Goal: Task Accomplishment & Management: Use online tool/utility

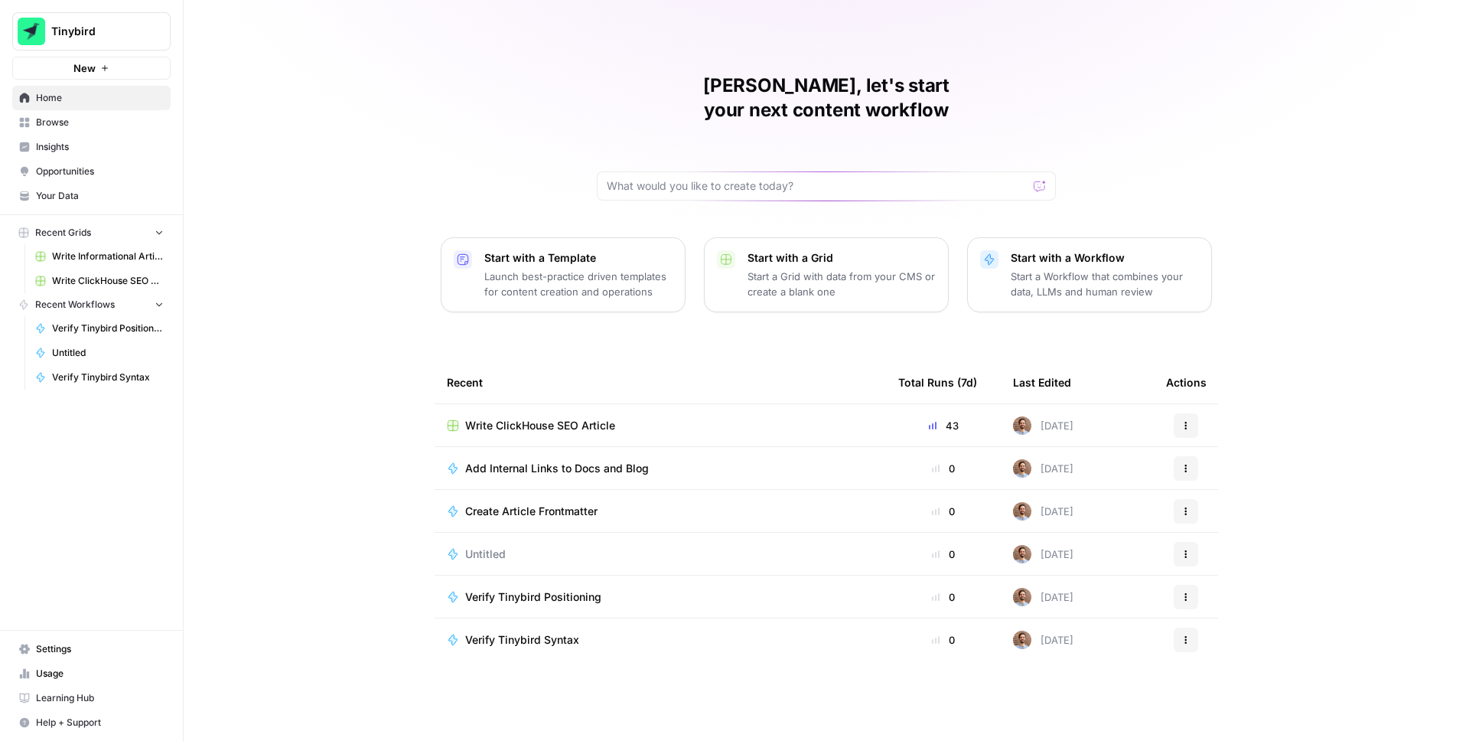
click at [122, 277] on span "Write ClickHouse SEO Article" at bounding box center [108, 281] width 112 height 14
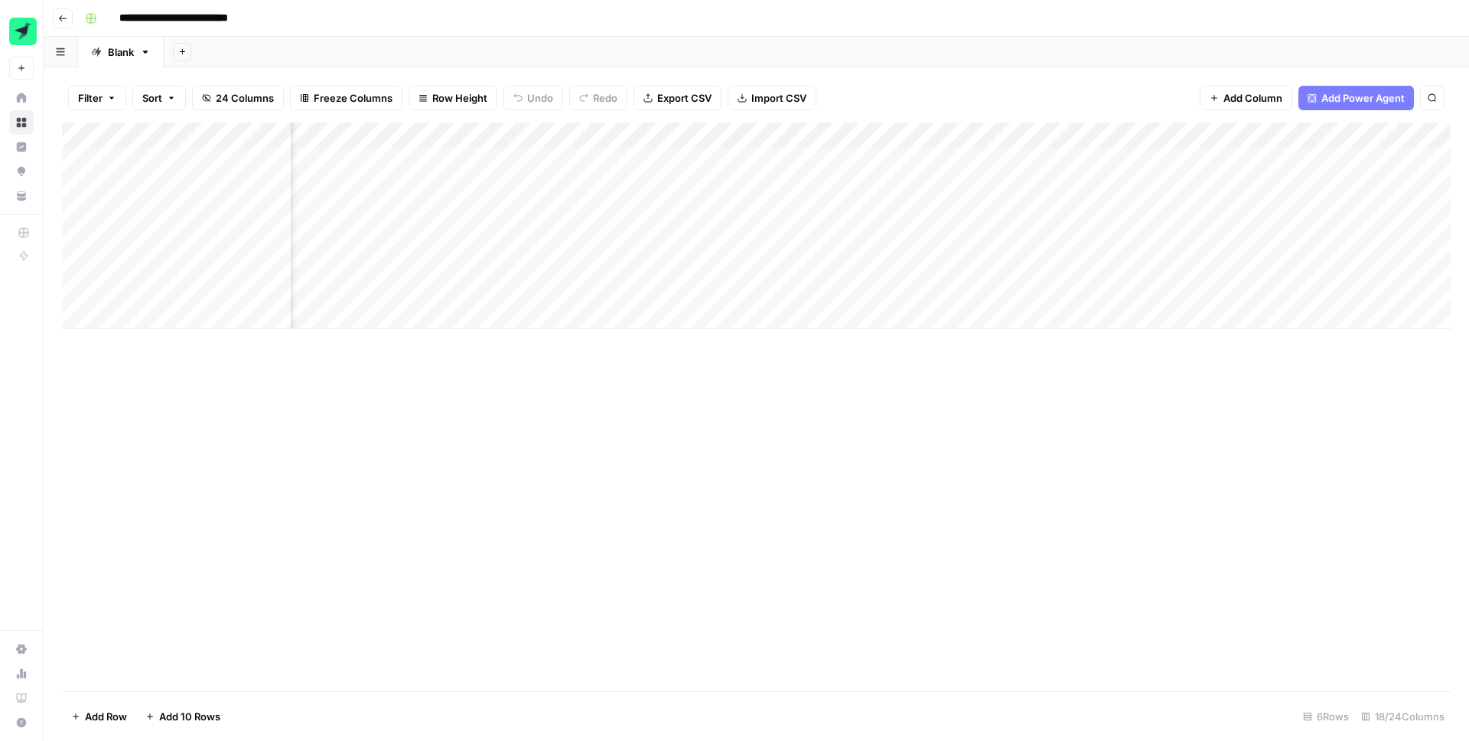
scroll to position [0, 1697]
click at [945, 161] on div "Add Column" at bounding box center [756, 225] width 1389 height 207
click at [946, 187] on div "Add Column" at bounding box center [756, 225] width 1389 height 207
click at [941, 213] on div "Add Column" at bounding box center [756, 225] width 1389 height 207
click at [946, 242] on div "Add Column" at bounding box center [756, 225] width 1389 height 207
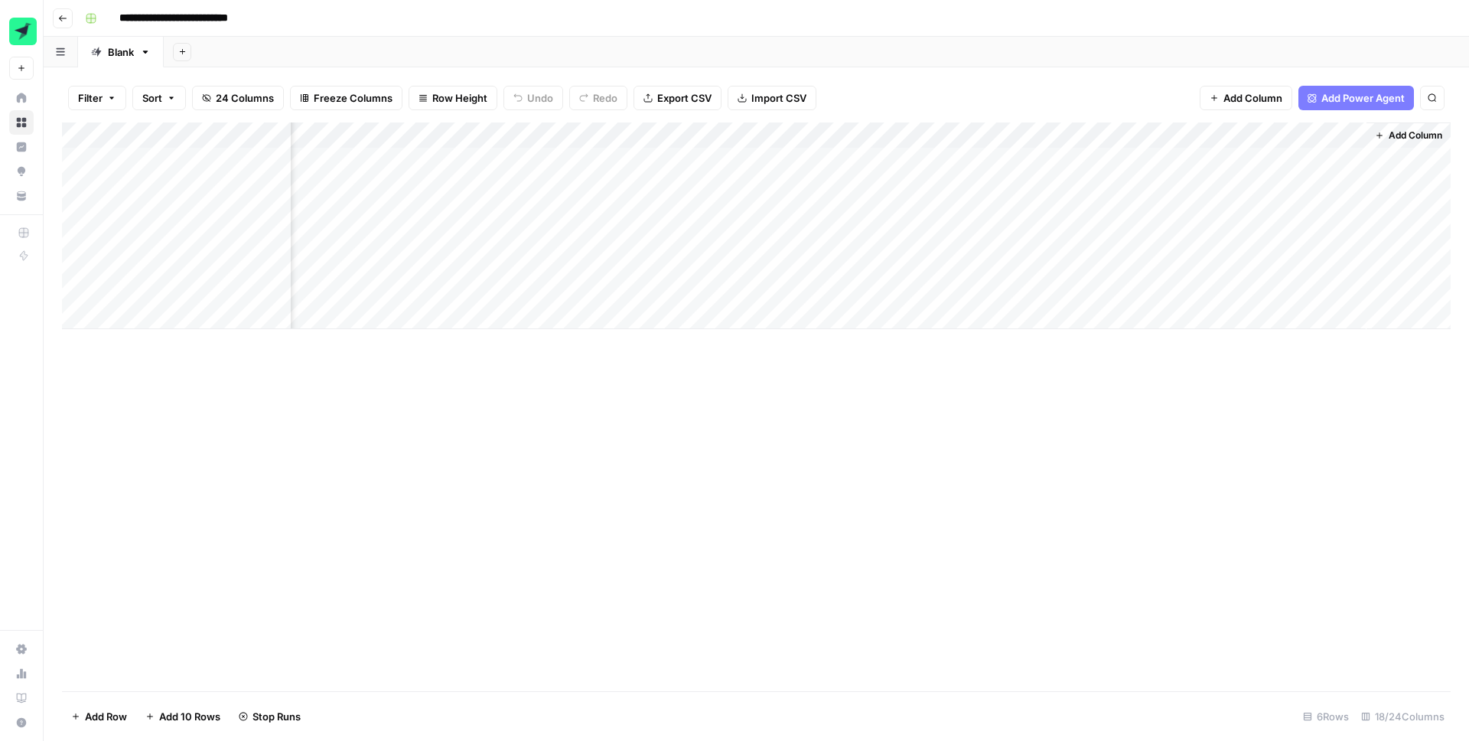
click at [946, 268] on div "Add Column" at bounding box center [756, 225] width 1389 height 207
click at [945, 295] on div "Add Column" at bounding box center [756, 225] width 1389 height 207
click at [952, 41] on div "Add Sheet" at bounding box center [816, 52] width 1305 height 31
click at [799, 24] on div "**********" at bounding box center [766, 18] width 1375 height 24
click at [967, 385] on div "Add Column" at bounding box center [756, 406] width 1389 height 568
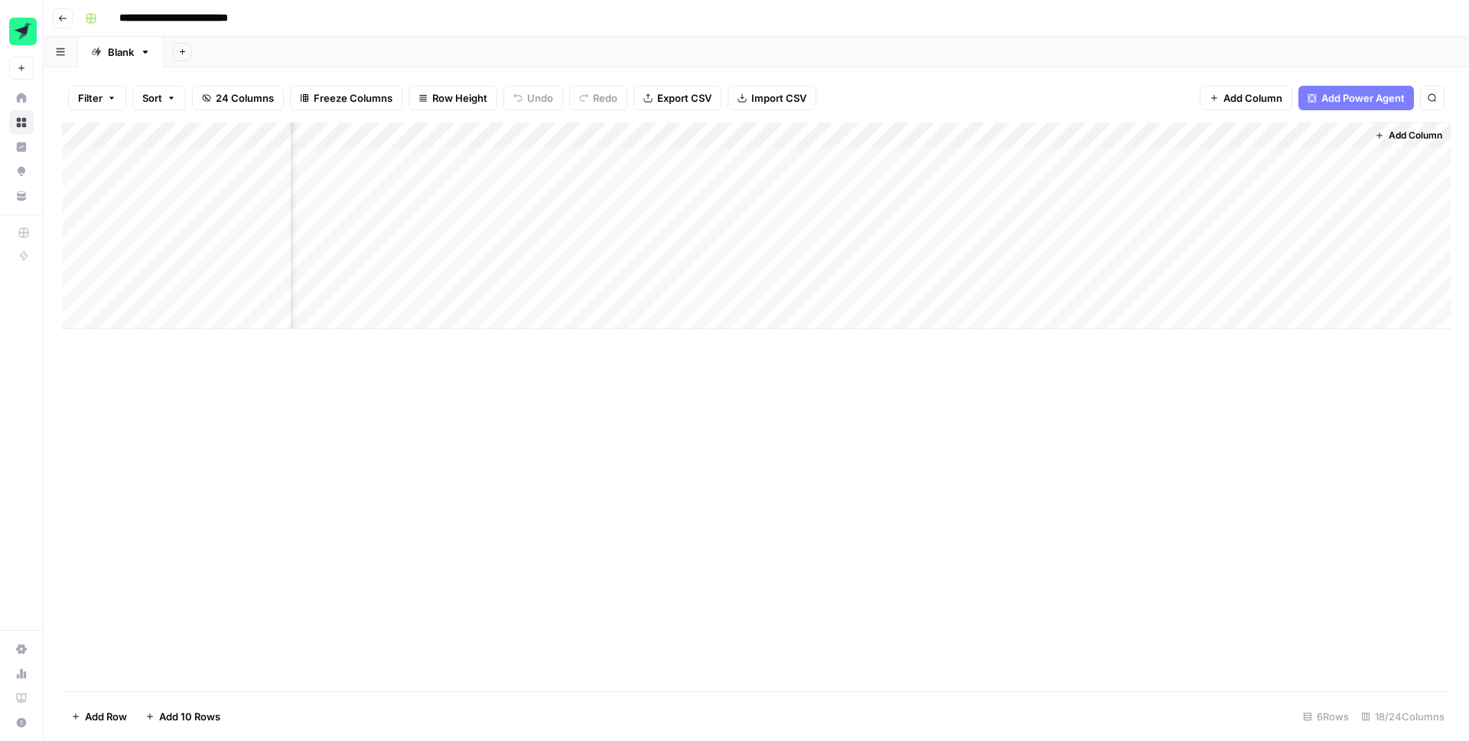
click at [1278, 159] on div "Add Column" at bounding box center [756, 225] width 1389 height 207
click at [1278, 185] on div "Add Column" at bounding box center [756, 225] width 1389 height 207
click at [1275, 216] on div "Add Column" at bounding box center [756, 225] width 1389 height 207
click at [1273, 243] on div "Add Column" at bounding box center [756, 225] width 1389 height 207
click at [1271, 272] on div "Add Column" at bounding box center [756, 225] width 1389 height 207
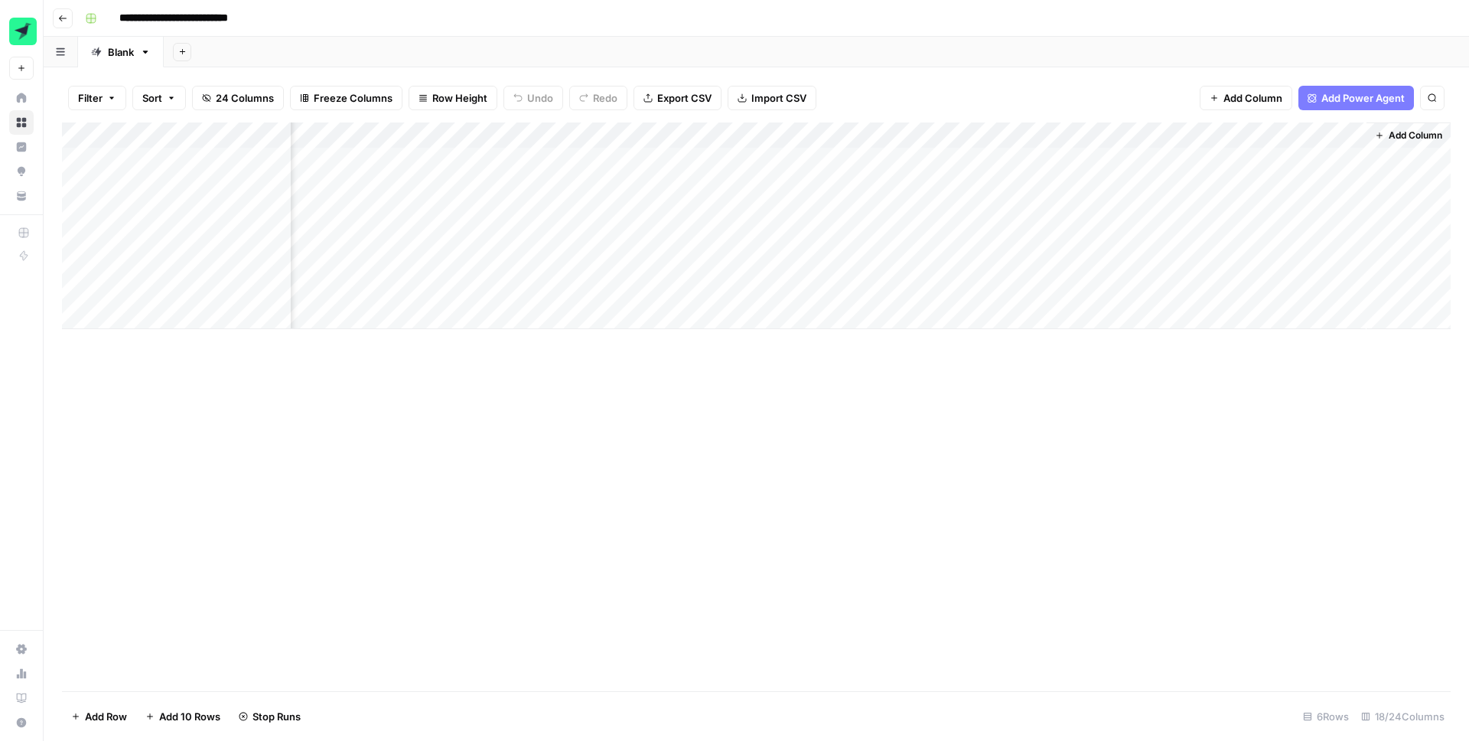
click at [1276, 294] on div "Add Column" at bounding box center [756, 225] width 1389 height 207
